Goal: Navigation & Orientation: Find specific page/section

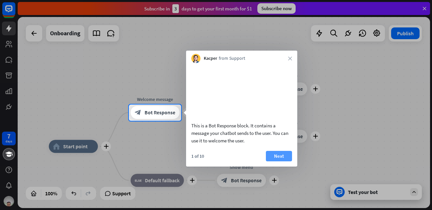
click at [273, 161] on button "Next" at bounding box center [279, 156] width 26 height 10
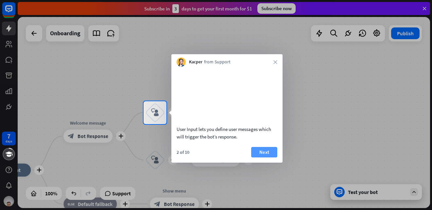
click at [261, 158] on button "Next" at bounding box center [264, 152] width 26 height 10
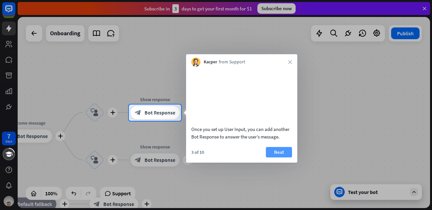
click at [268, 158] on button "Next" at bounding box center [279, 152] width 26 height 10
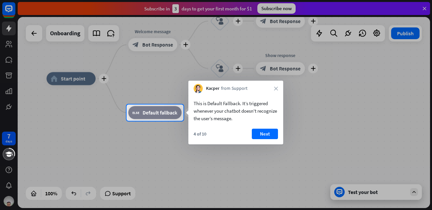
click at [262, 135] on button "Next" at bounding box center [265, 134] width 26 height 10
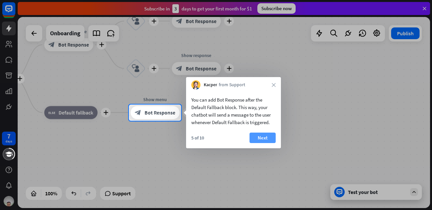
click at [262, 135] on button "Next" at bounding box center [262, 138] width 26 height 10
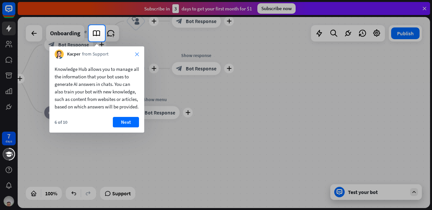
click at [136, 54] on icon "close" at bounding box center [137, 54] width 4 height 4
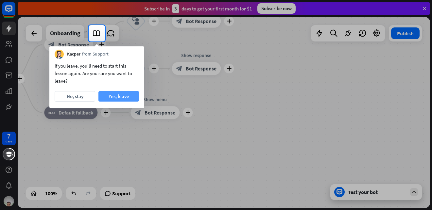
click at [118, 93] on button "Yes, leave" at bounding box center [118, 96] width 41 height 10
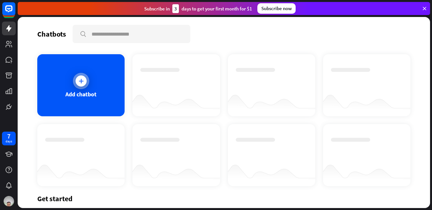
click at [75, 83] on div at bounding box center [81, 81] width 16 height 16
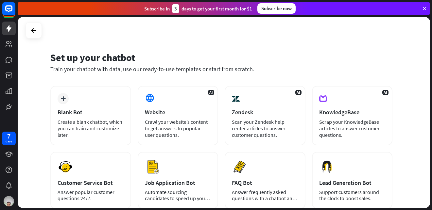
click at [276, 11] on div "Subscribe now" at bounding box center [276, 8] width 38 height 10
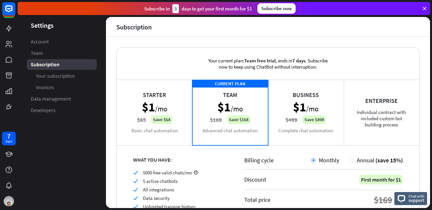
click at [425, 8] on icon at bounding box center [424, 9] width 6 height 6
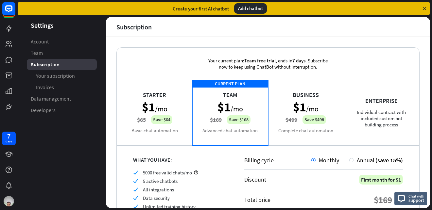
click at [424, 7] on icon at bounding box center [424, 9] width 6 height 6
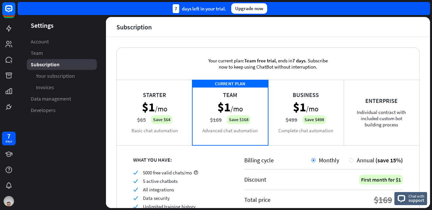
click at [67, 121] on aside "Settings Account Team Subscription Your subscription Invoices Data management D…" at bounding box center [62, 112] width 88 height 191
click at [46, 41] on span "Account" at bounding box center [40, 41] width 18 height 7
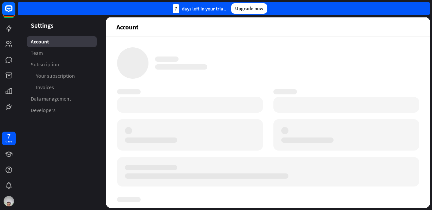
click at [50, 25] on header "Settings" at bounding box center [62, 25] width 88 height 9
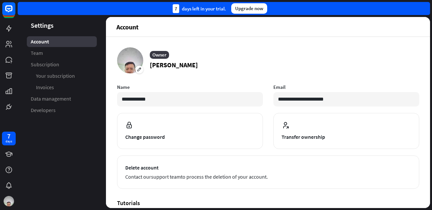
click at [55, 28] on header "Settings" at bounding box center [62, 25] width 88 height 9
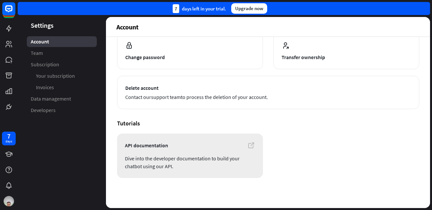
scroll to position [14, 0]
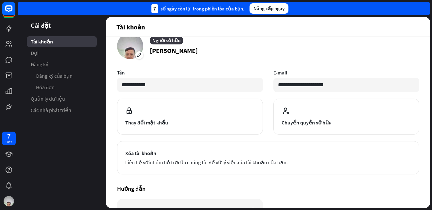
click at [71, 143] on aside "Cài đặt Tài khoản Đội Đăng ký Đăng ký của bạn Hóa đơn Quản lý dữ liệu Các nhà p…" at bounding box center [62, 112] width 88 height 191
click at [73, 79] on link "Đăng ký của bạn" at bounding box center [62, 76] width 70 height 11
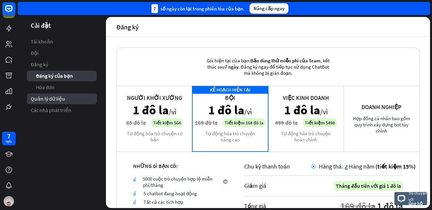
click at [57, 101] on font "Quản lý dữ liệu" at bounding box center [48, 98] width 34 height 7
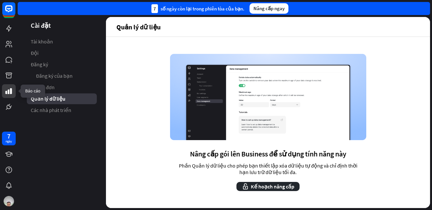
click at [8, 91] on icon at bounding box center [9, 91] width 7 height 6
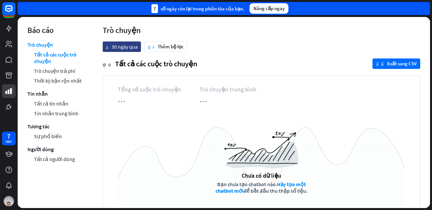
scroll to position [21, 0]
